Goal: Transaction & Acquisition: Book appointment/travel/reservation

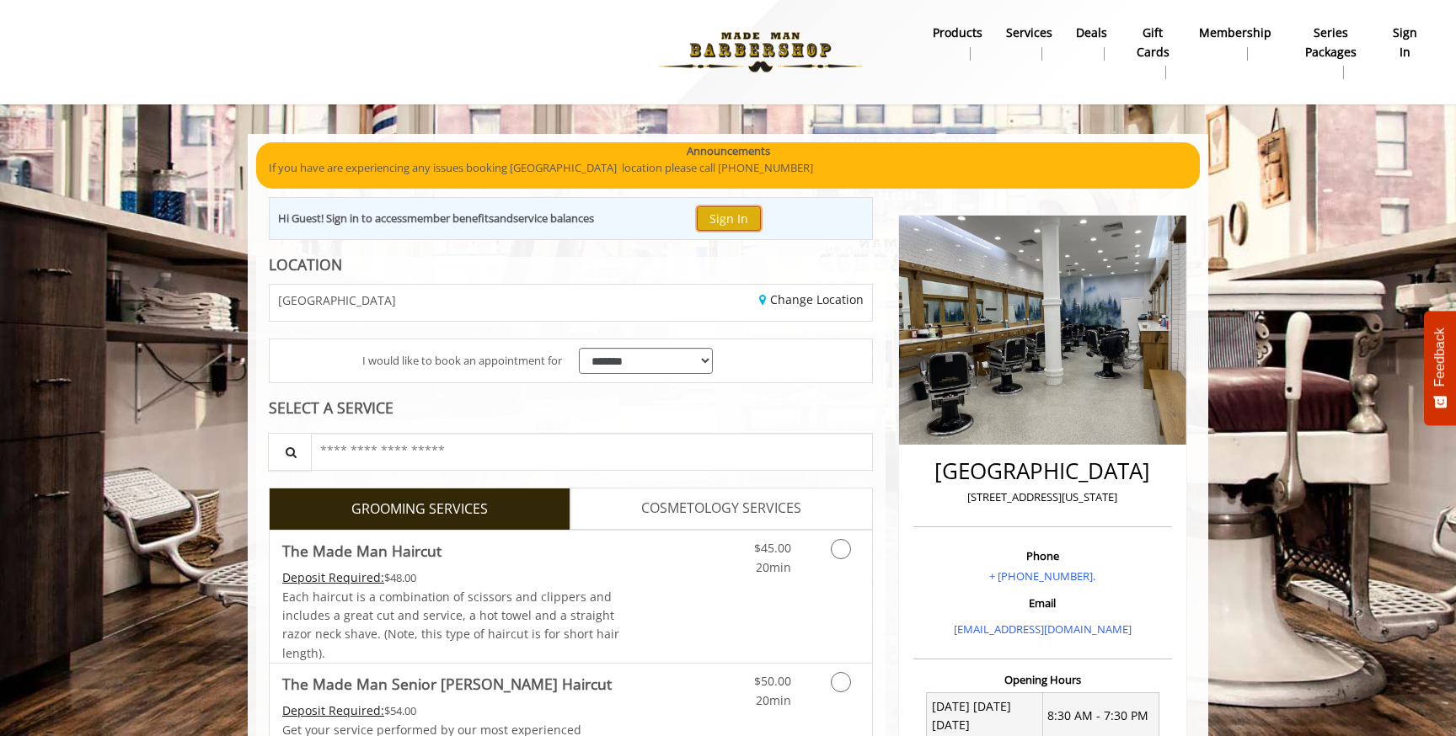
click at [748, 216] on button "Sign In" at bounding box center [729, 218] width 64 height 24
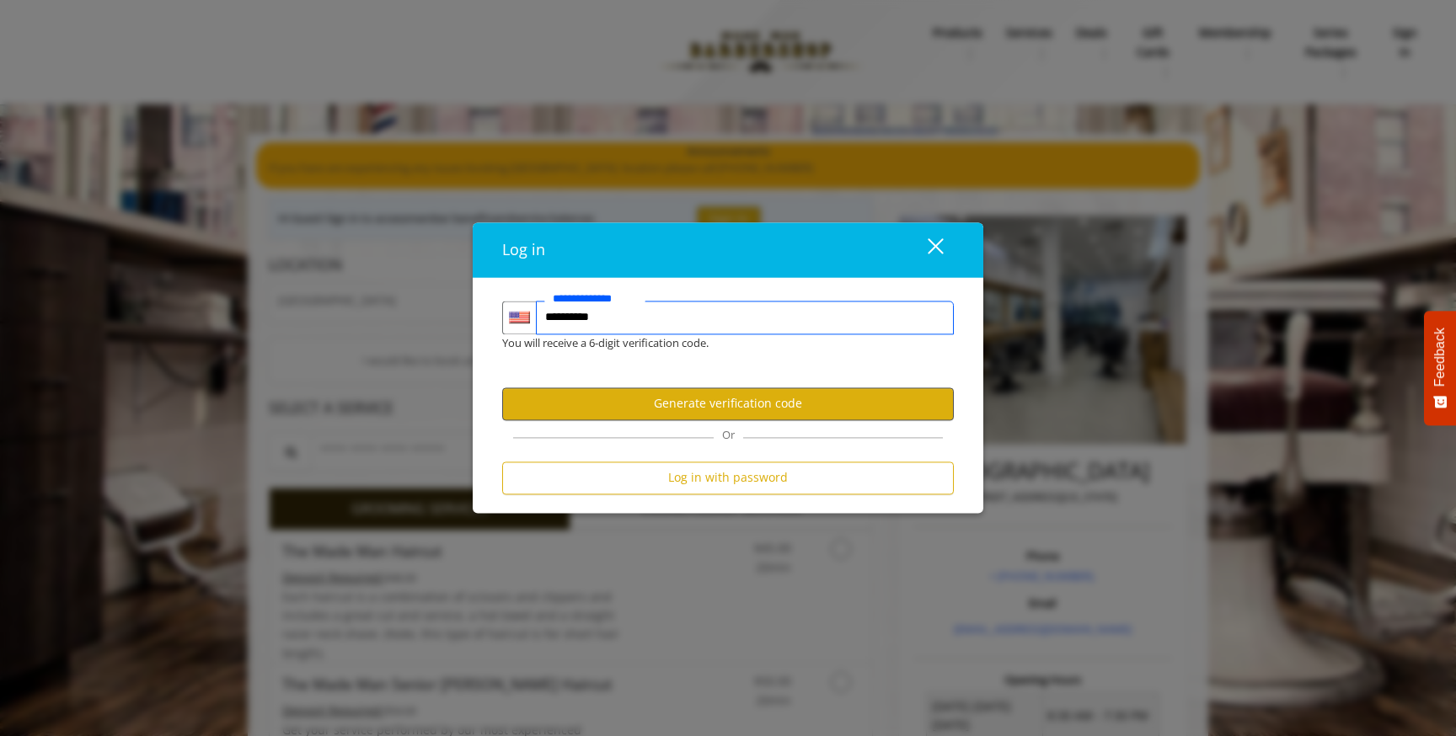
type input "**********"
click at [740, 409] on button "Generate verification code" at bounding box center [728, 404] width 452 height 33
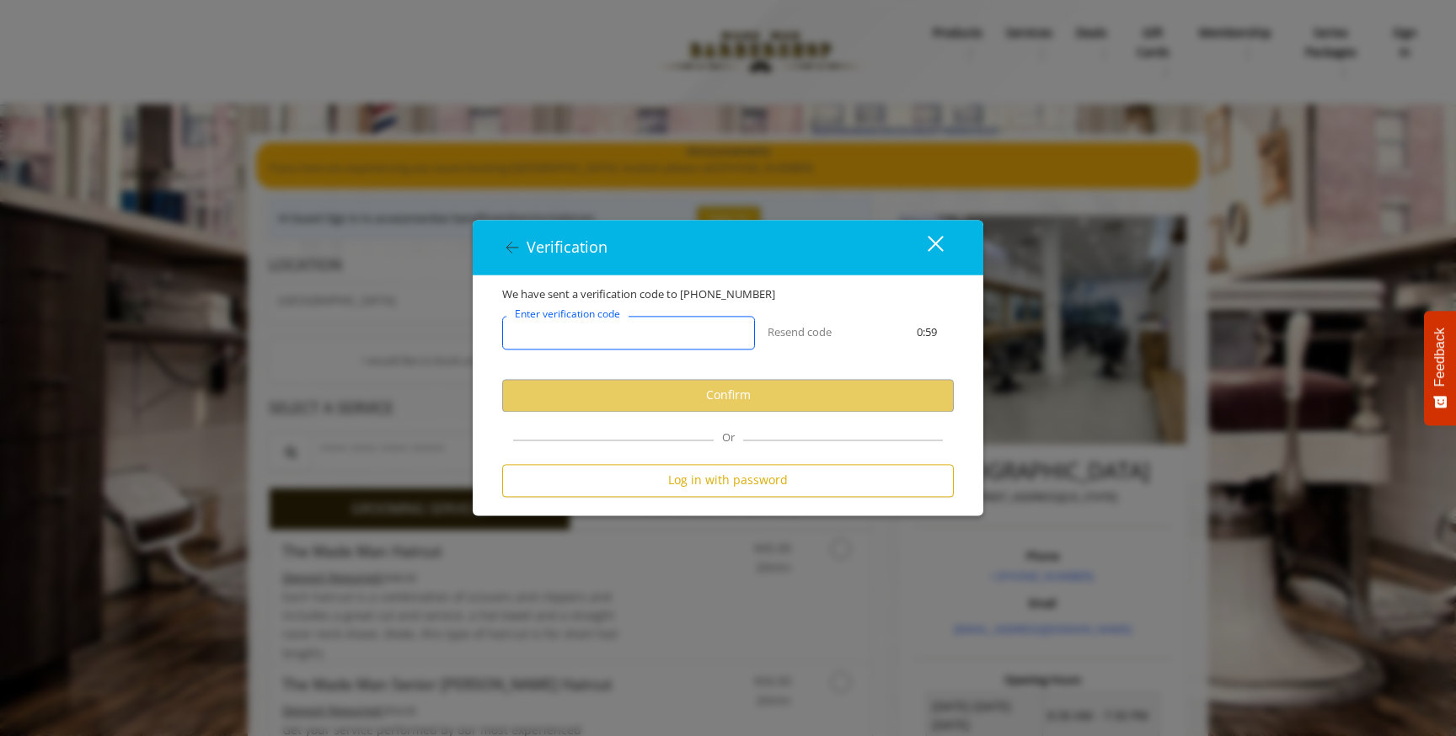
click at [653, 349] on input "Enter verification code" at bounding box center [628, 333] width 253 height 34
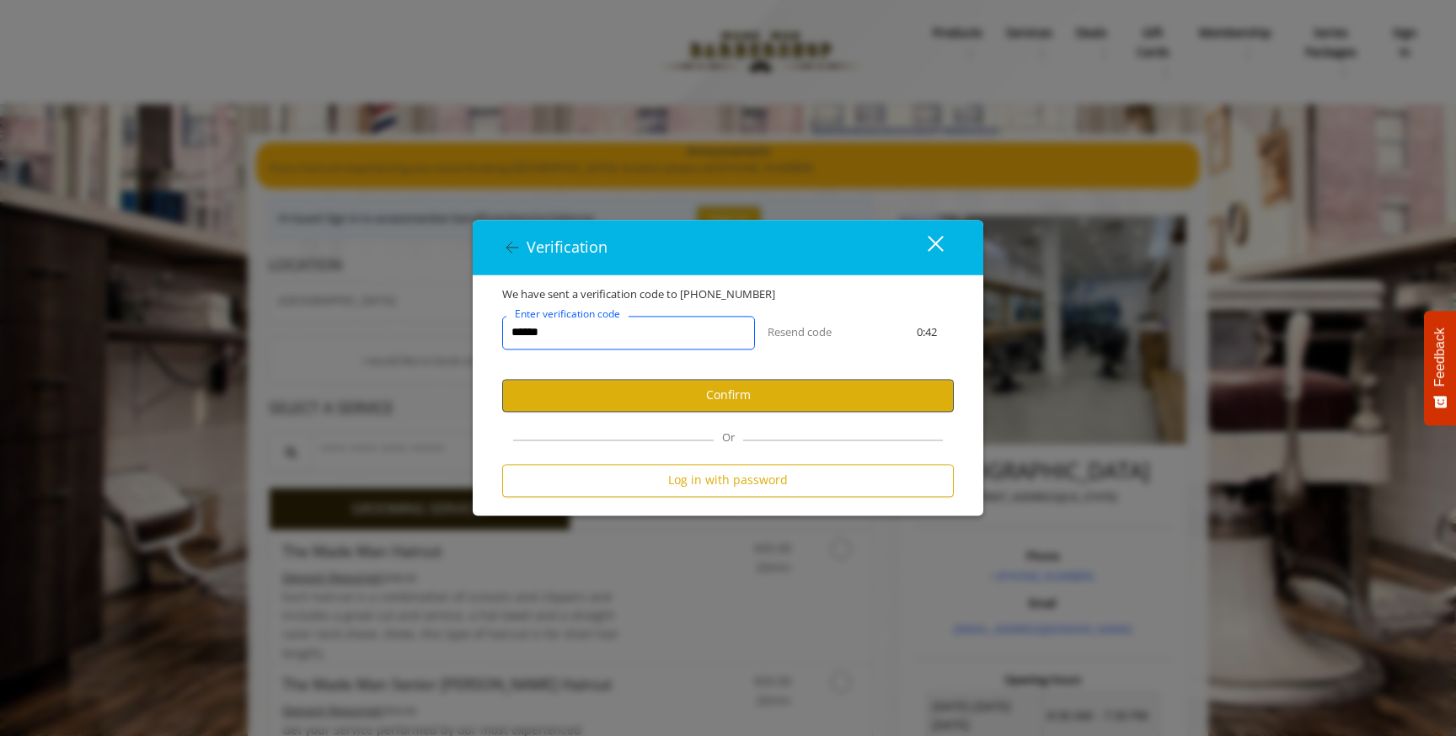
type input "******"
click at [656, 402] on button "Confirm" at bounding box center [728, 395] width 452 height 33
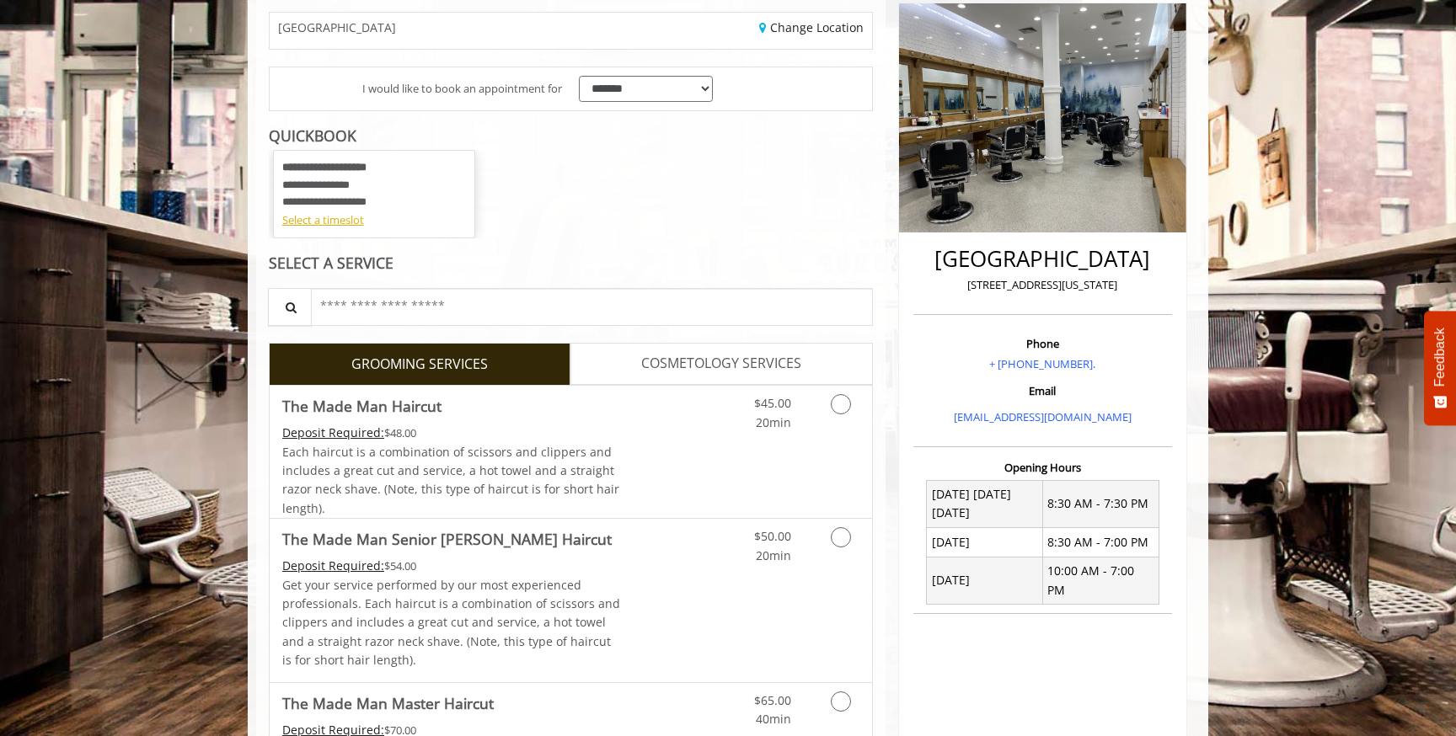
scroll to position [217, 0]
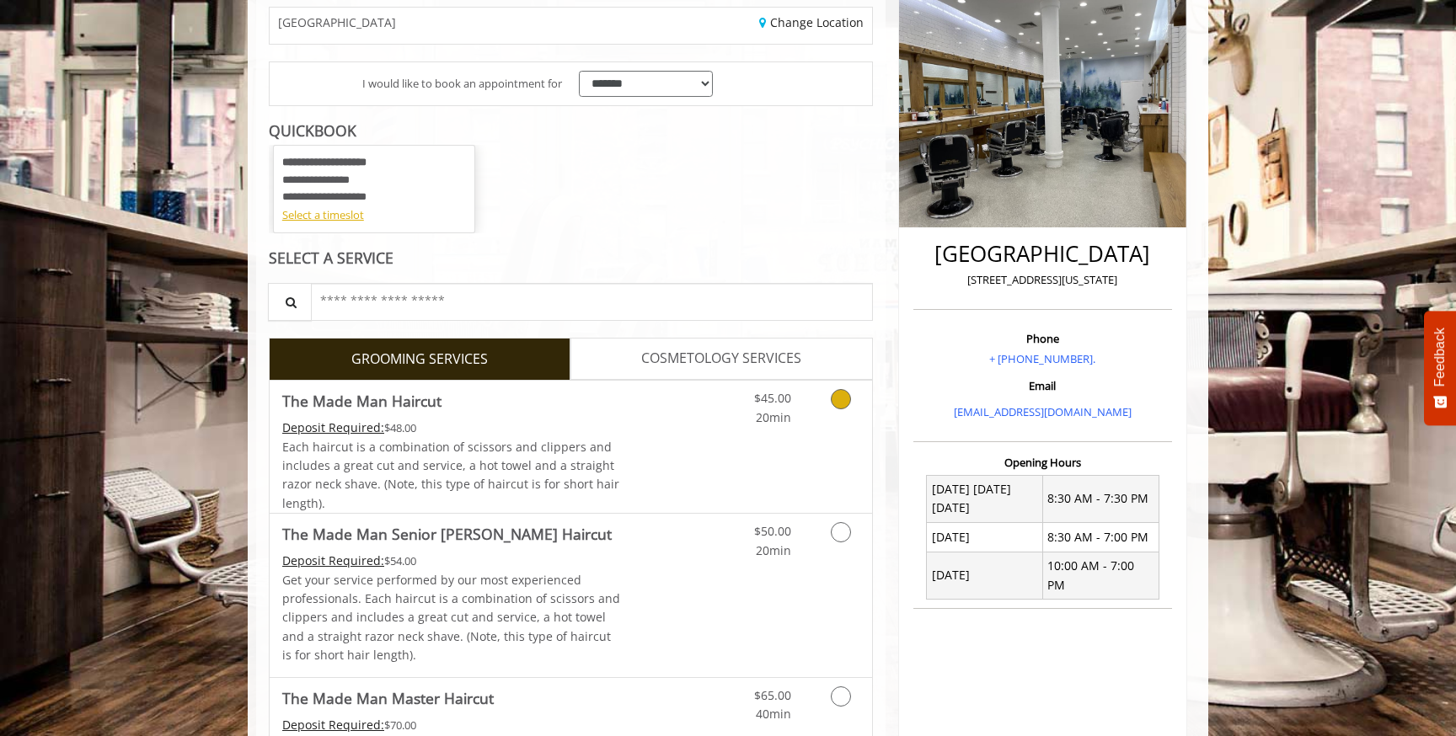
click at [833, 406] on icon "Grooming services" at bounding box center [841, 399] width 20 height 20
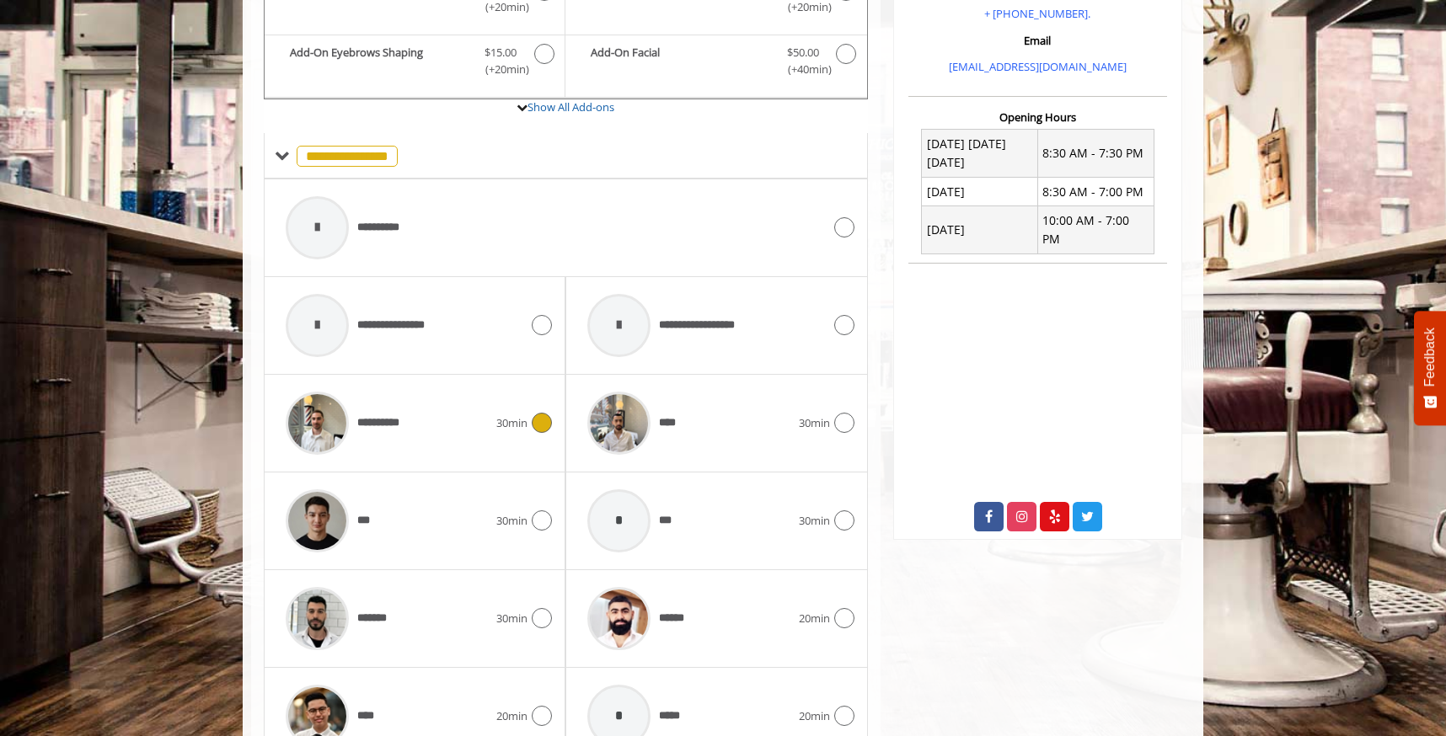
click at [524, 426] on span "30min" at bounding box center [511, 423] width 31 height 18
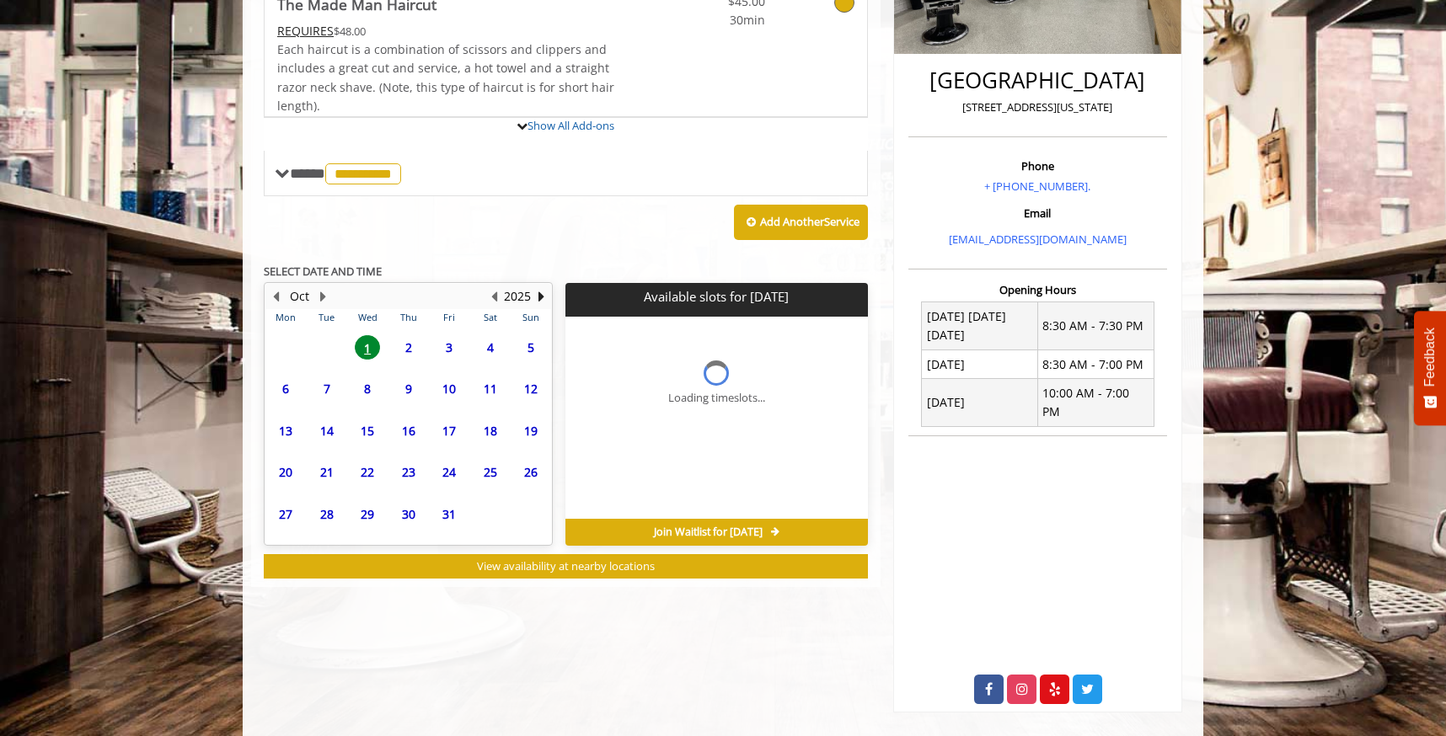
scroll to position [436, 0]
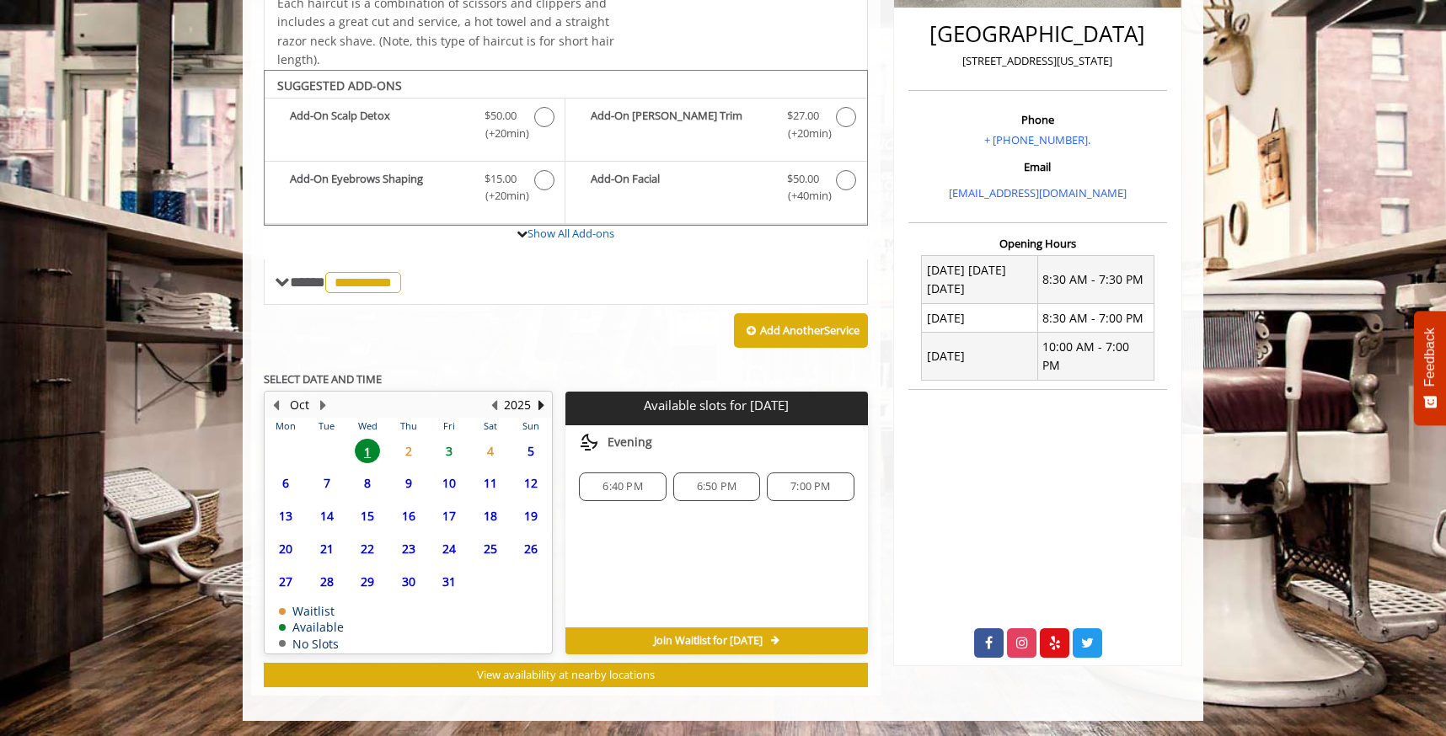
click at [494, 454] on span "4" at bounding box center [490, 451] width 25 height 24
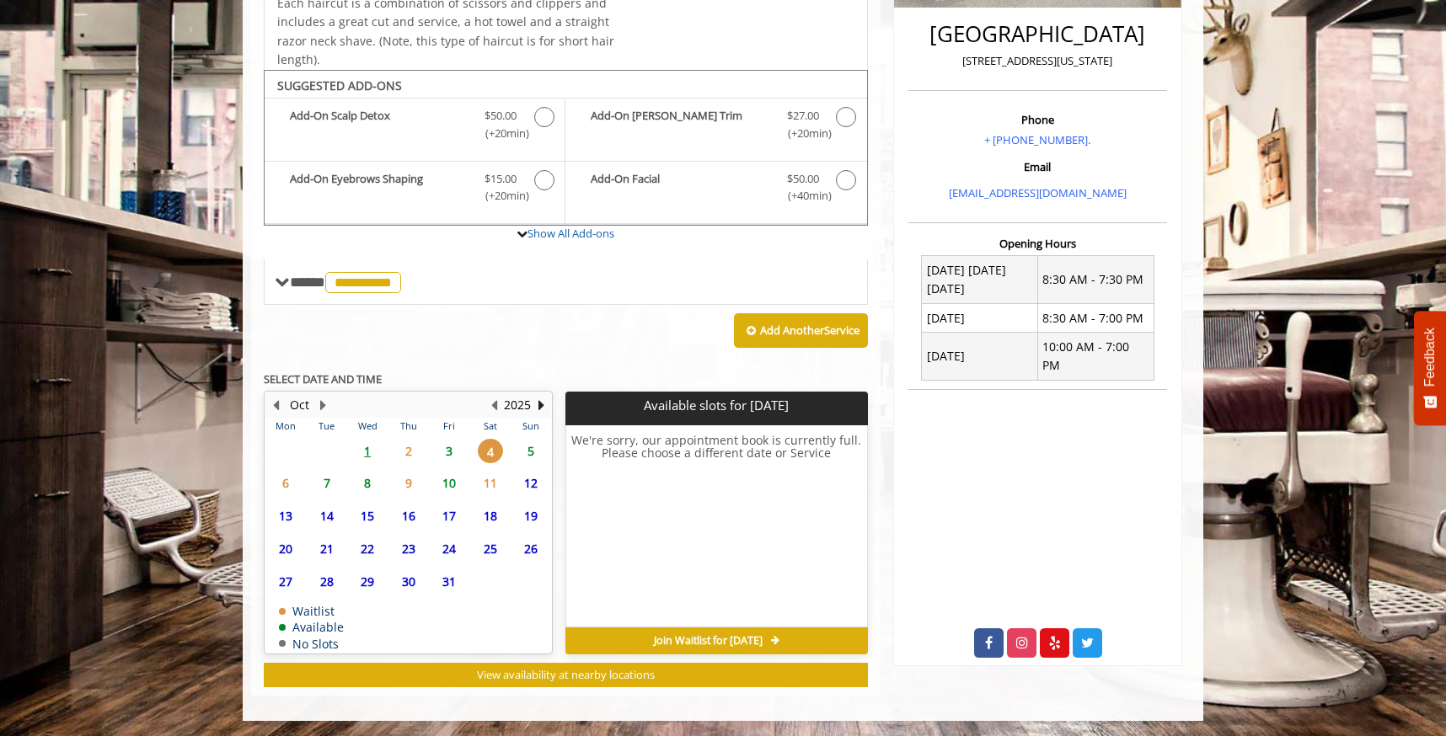
click at [453, 450] on span "3" at bounding box center [448, 451] width 25 height 24
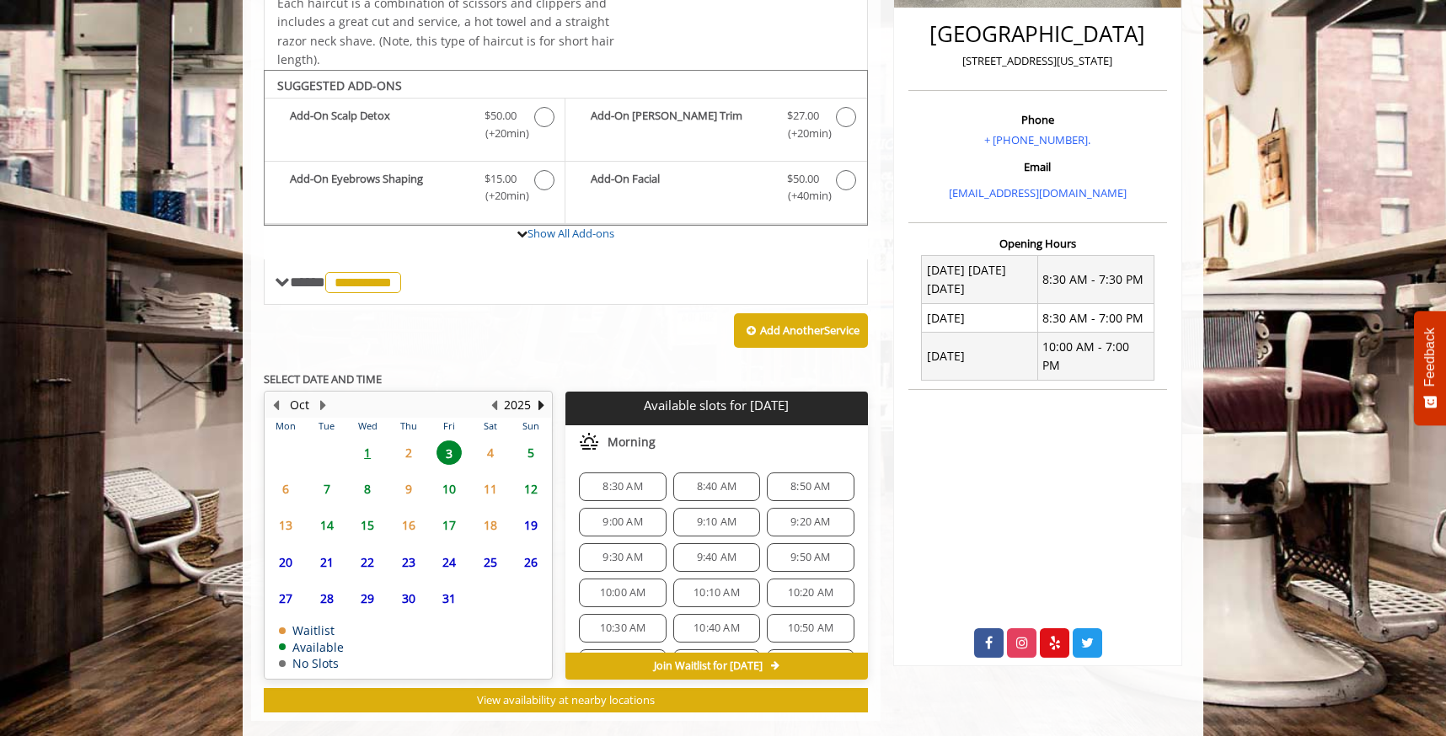
scroll to position [462, 0]
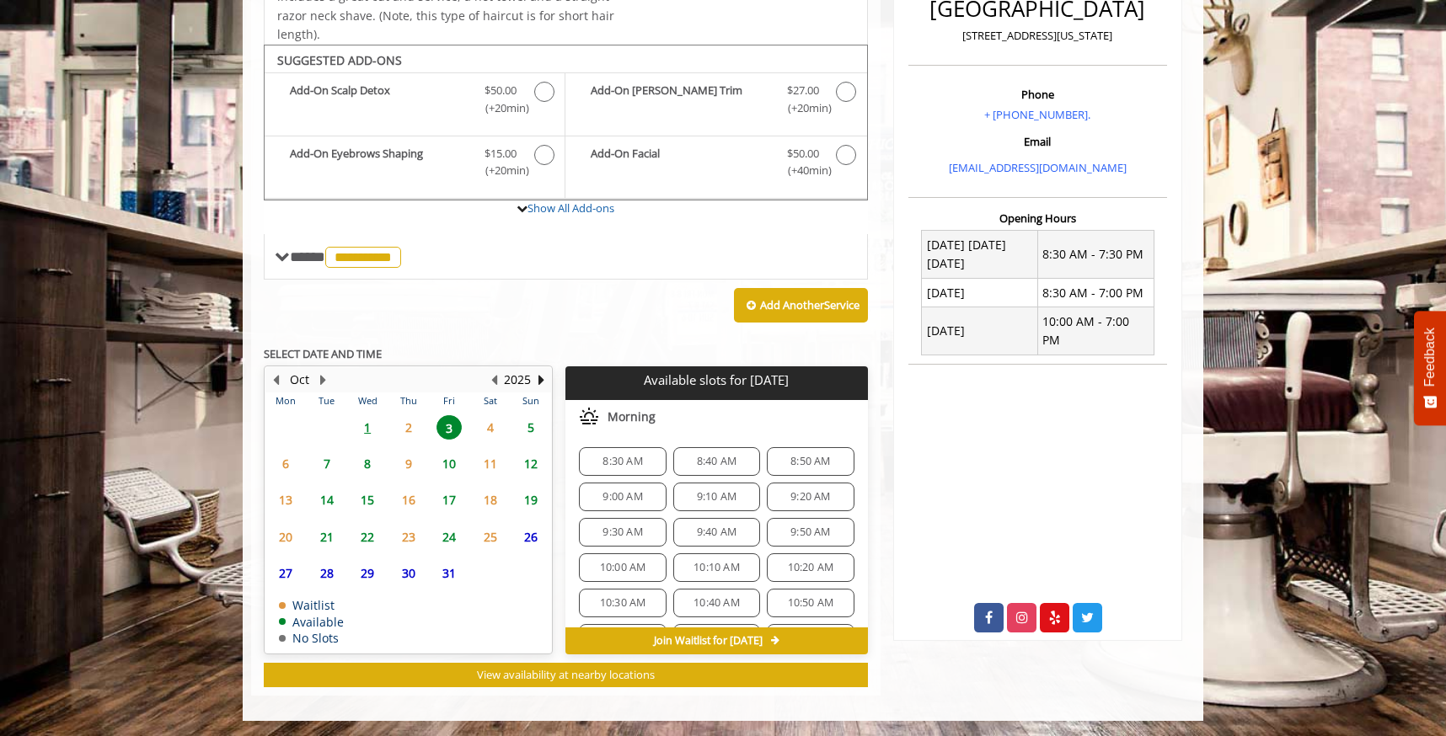
click at [719, 499] on span "9:10 AM" at bounding box center [717, 496] width 40 height 13
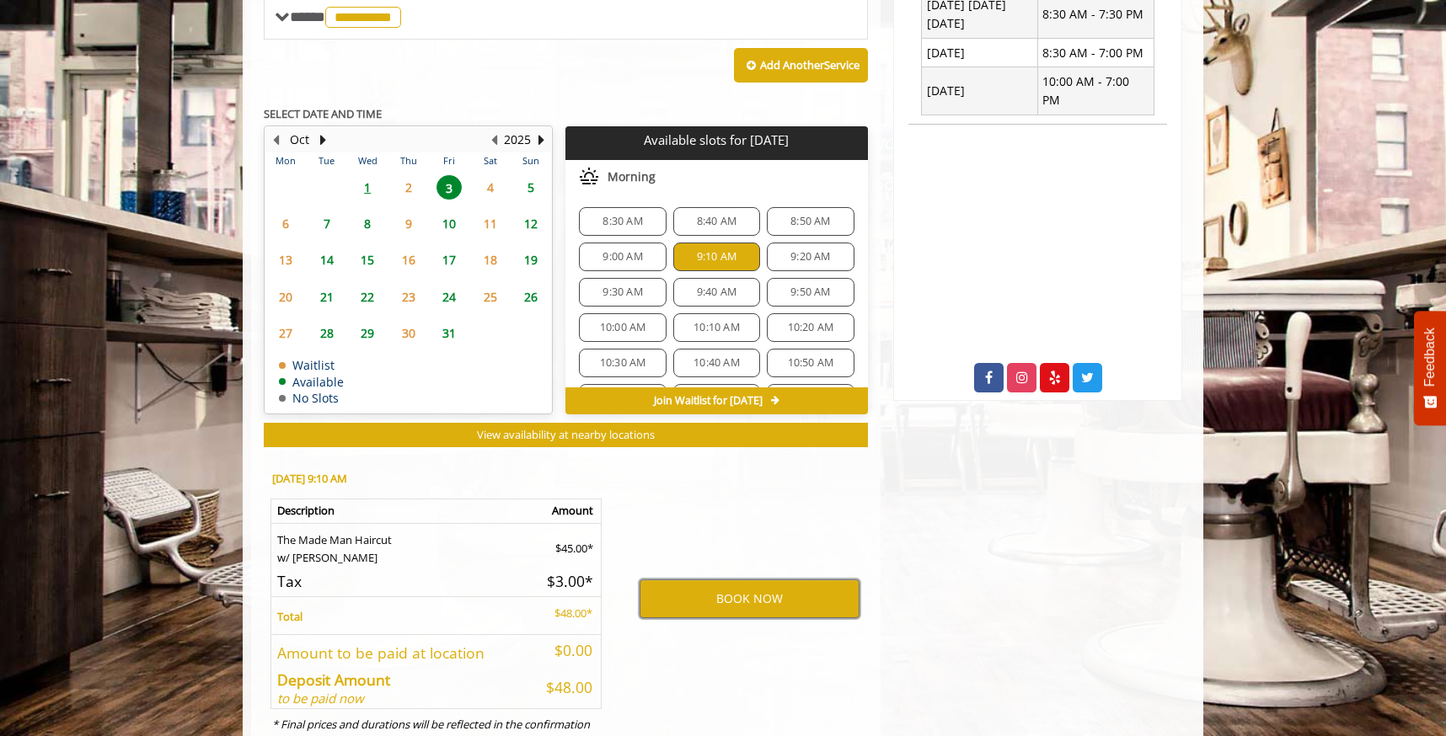
scroll to position [767, 0]
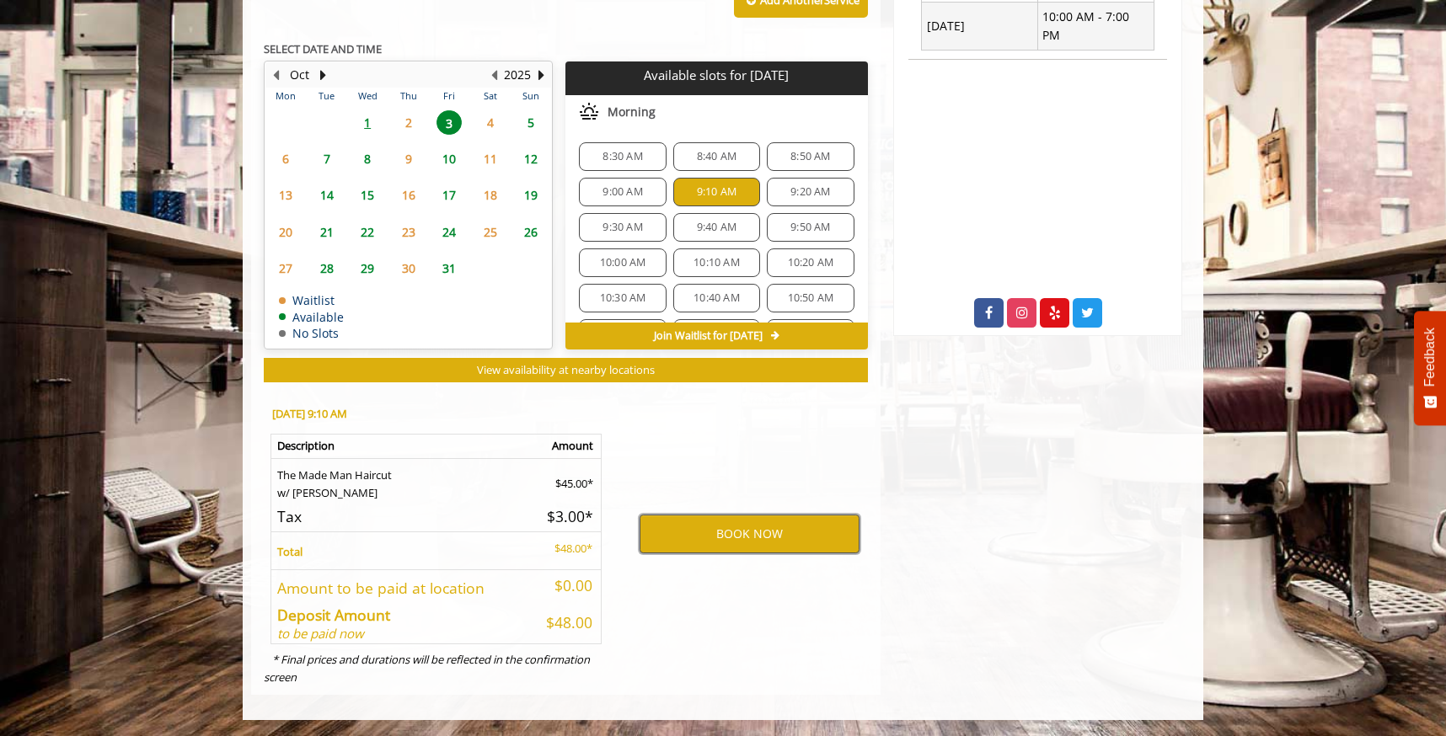
click at [784, 537] on button "BOOK NOW" at bounding box center [749, 534] width 220 height 39
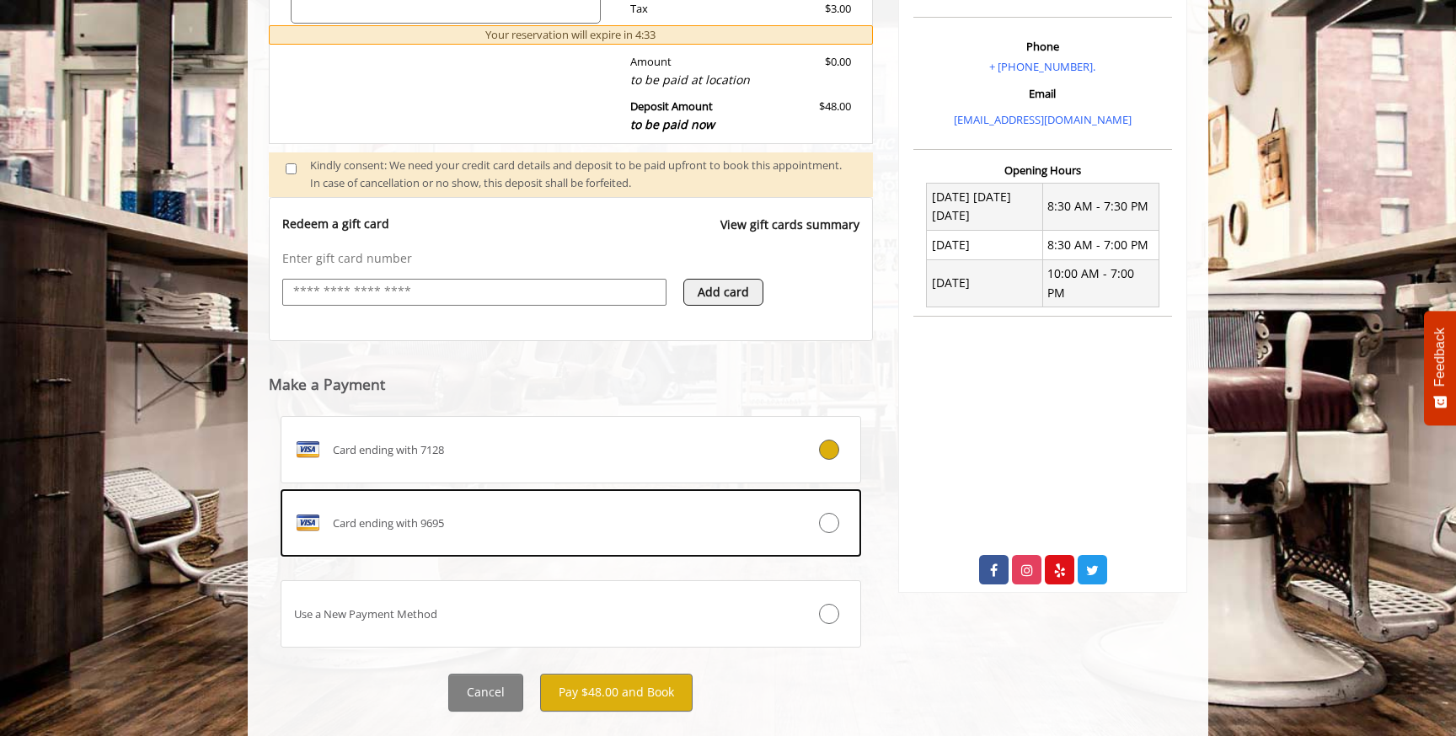
scroll to position [544, 0]
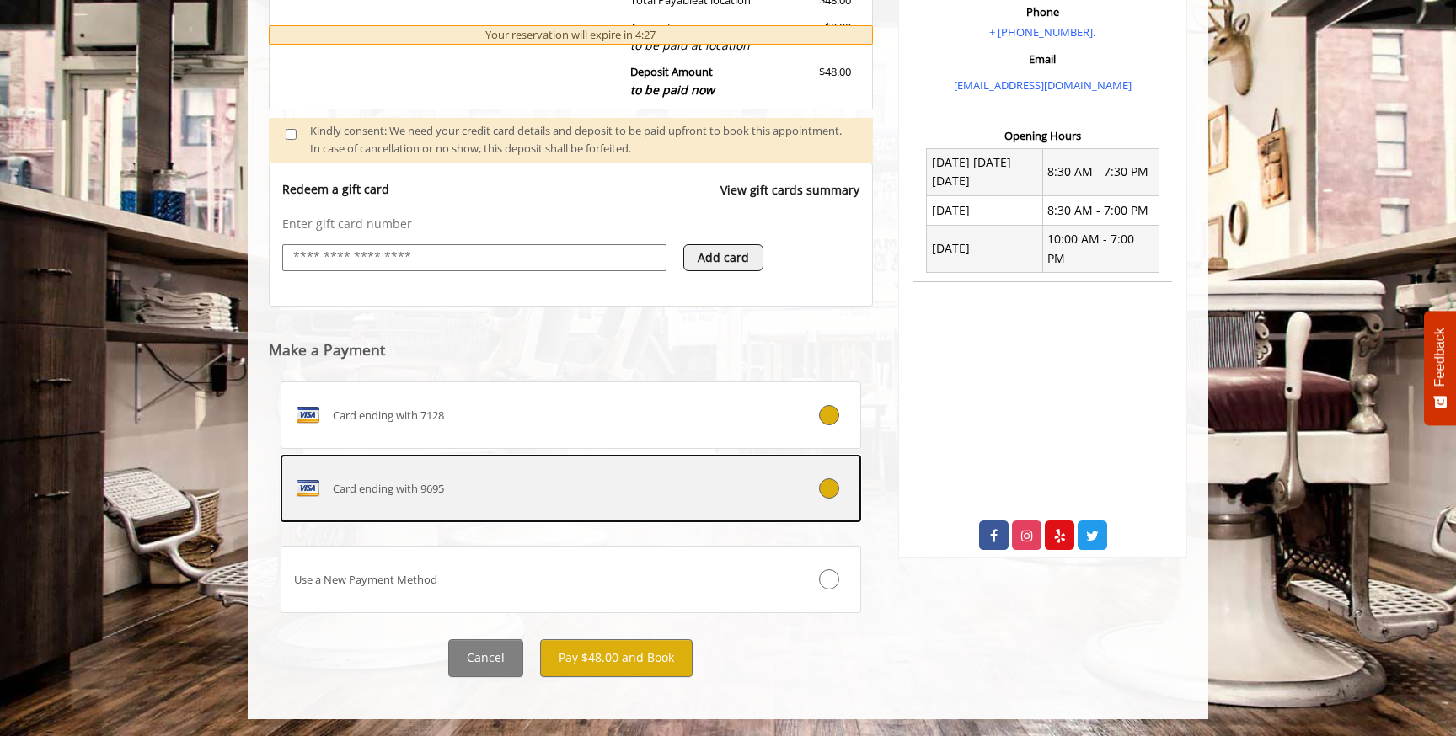
click at [650, 511] on label "Card ending with 9695" at bounding box center [571, 488] width 580 height 67
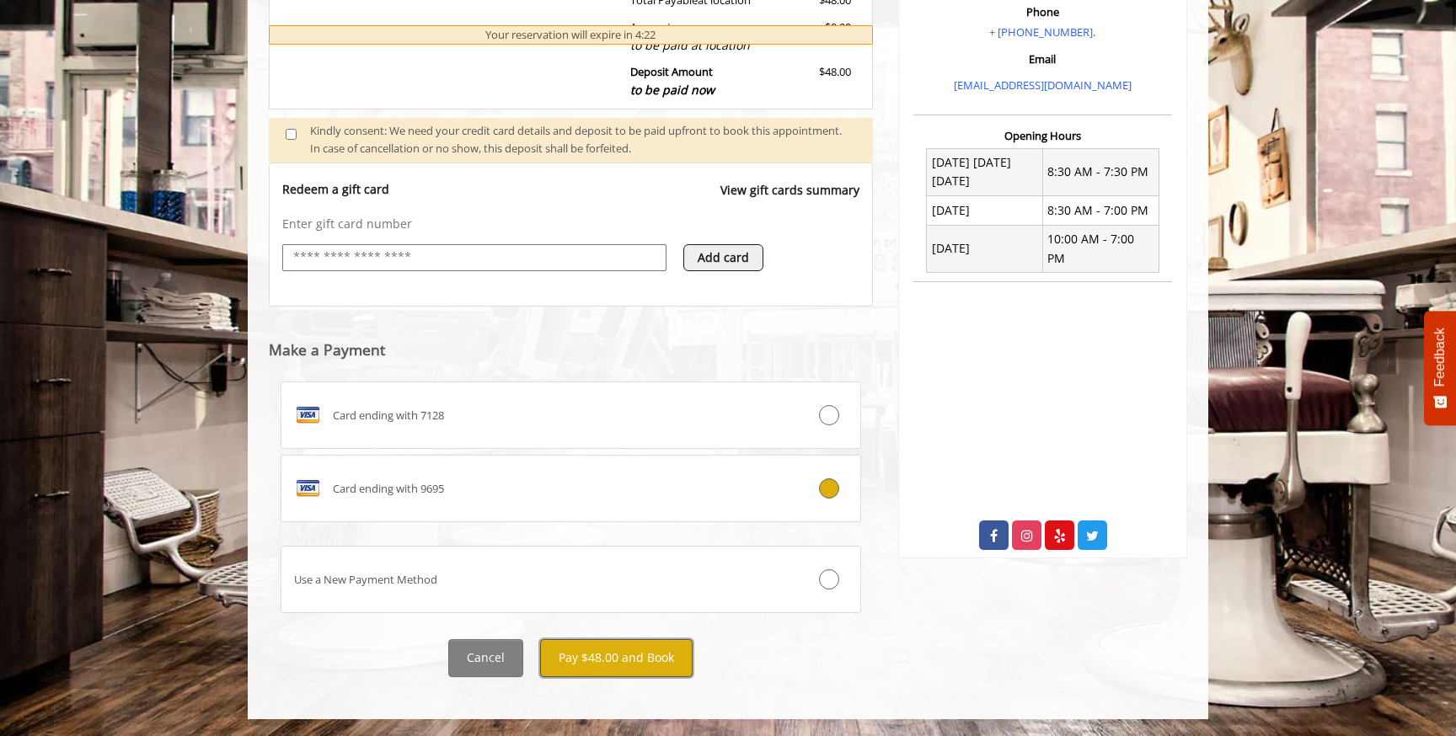
click at [659, 665] on button "Pay $48.00 and Book" at bounding box center [616, 658] width 152 height 38
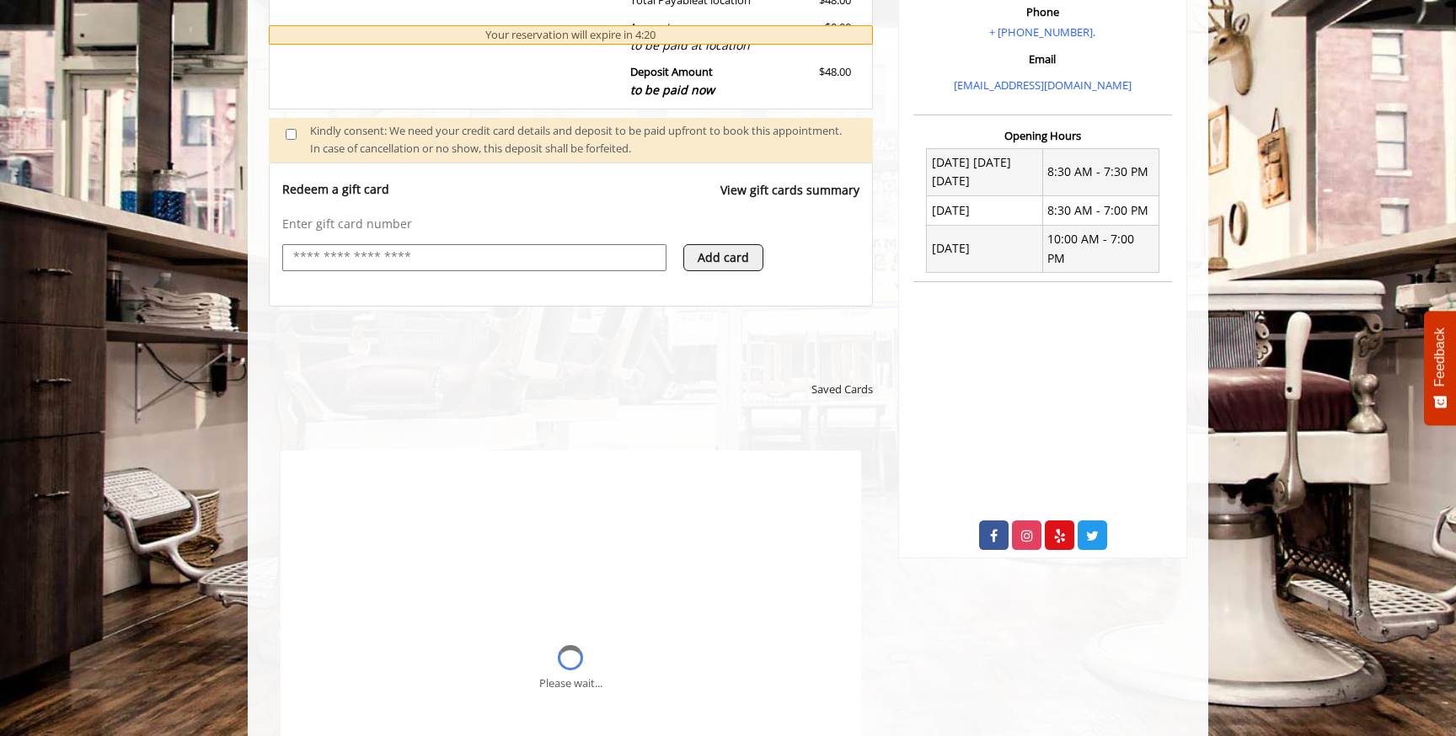
scroll to position [0, 0]
